Goal: Navigation & Orientation: Find specific page/section

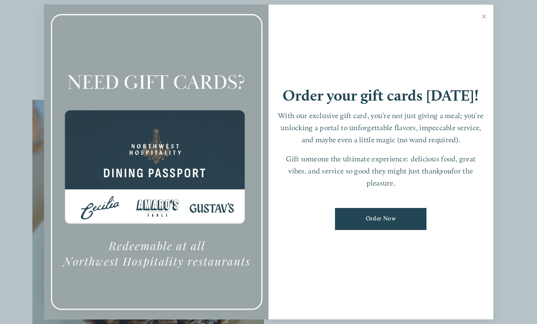
scroll to position [119, 0]
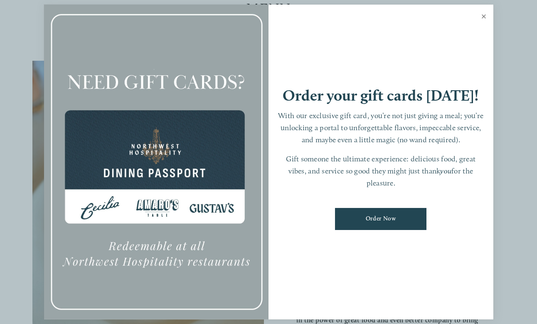
click at [483, 17] on link "Close" at bounding box center [484, 17] width 16 height 23
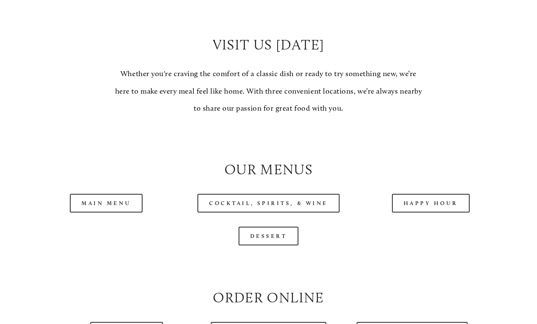
scroll to position [659, 0]
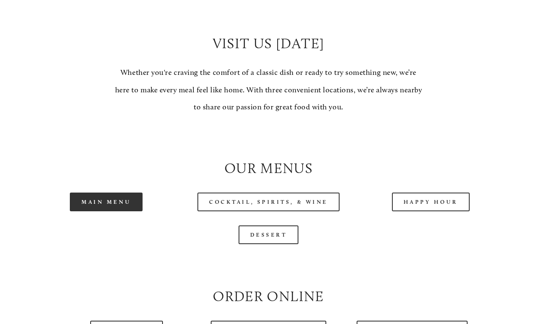
click at [115, 195] on link "Main Menu" at bounding box center [106, 202] width 73 height 19
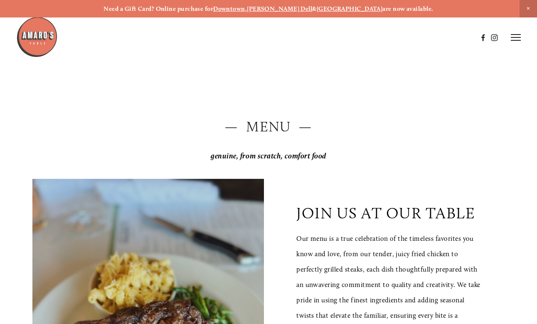
scroll to position [0, 0]
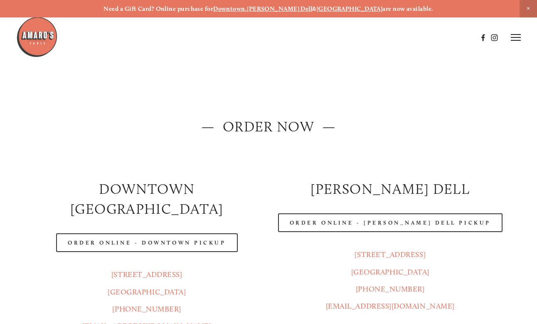
click at [519, 35] on line at bounding box center [516, 35] width 10 height 0
click at [369, 38] on span "Menu" at bounding box center [371, 37] width 15 height 7
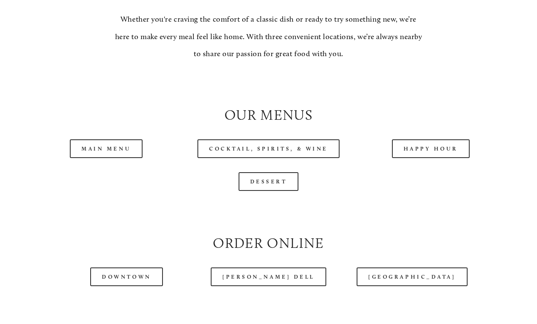
scroll to position [712, 0]
click at [268, 176] on link "Dessert" at bounding box center [269, 181] width 60 height 19
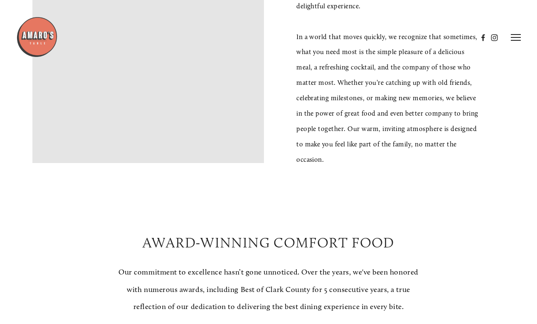
scroll to position [321, 0]
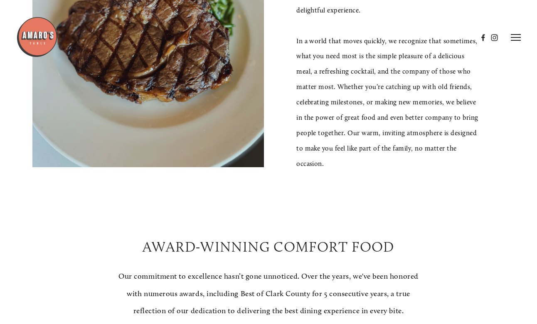
click at [513, 37] on line at bounding box center [516, 37] width 10 height 0
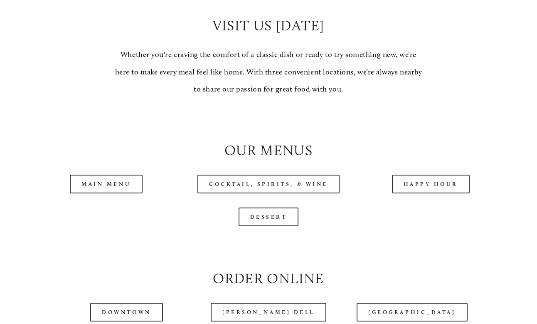
scroll to position [677, 0]
click at [117, 178] on link "Main Menu" at bounding box center [106, 183] width 73 height 19
